Goal: Task Accomplishment & Management: Manage account settings

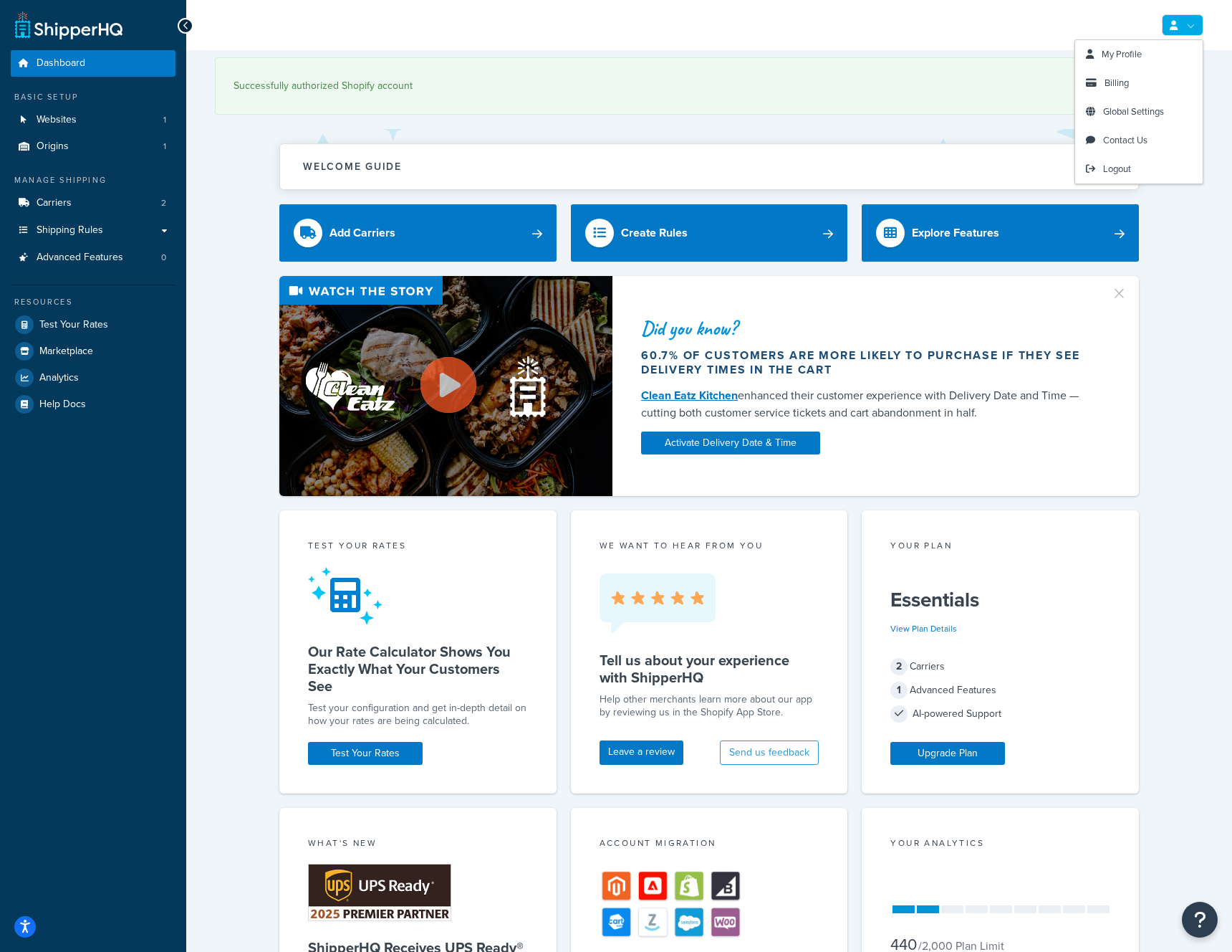
click at [1189, 27] on link at bounding box center [1182, 25] width 41 height 21
click at [1130, 88] on link "Billing" at bounding box center [1139, 83] width 128 height 29
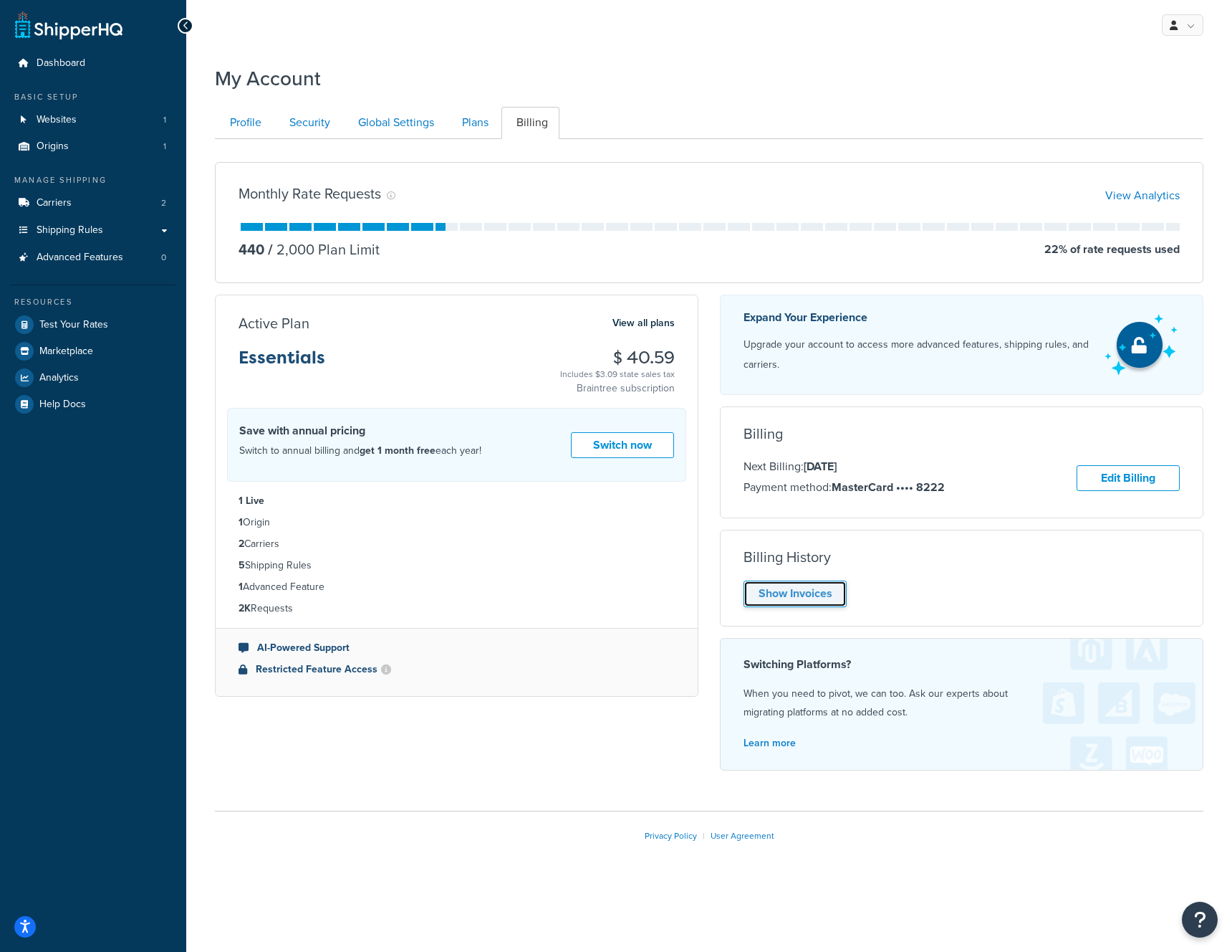
click at [794, 586] on link "Show Invoices" at bounding box center [795, 594] width 104 height 27
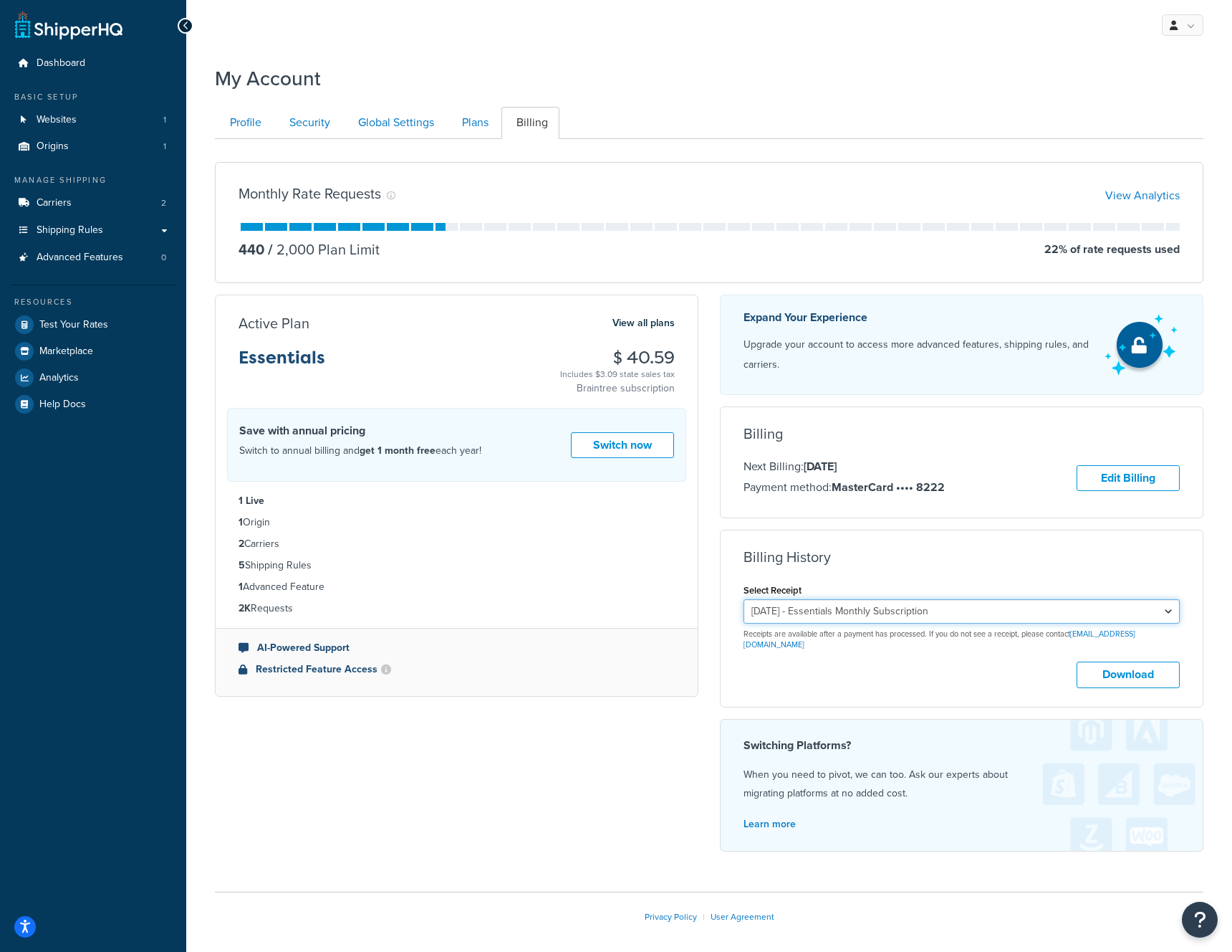
click at [950, 612] on select "[DATE] - Essentials Monthly Subscription [DATE] - Essentials Monthly Subscripti…" at bounding box center [961, 610] width 437 height 24
click at [1114, 661] on button "Download" at bounding box center [1128, 675] width 104 height 27
